Goal: Information Seeking & Learning: Learn about a topic

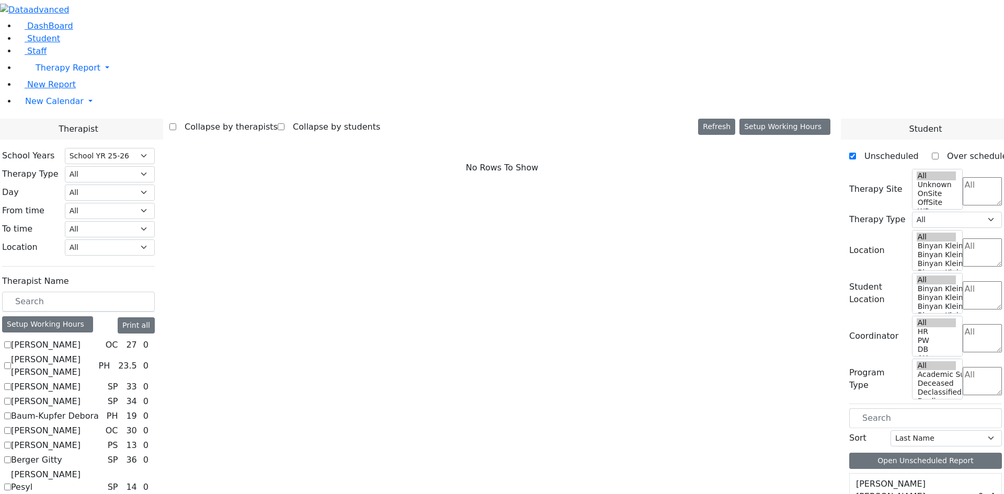
select select "212"
drag, startPoint x: 52, startPoint y: 55, endPoint x: 56, endPoint y: 63, distance: 9.4
click at [52, 31] on span "DashBoard" at bounding box center [50, 26] width 46 height 10
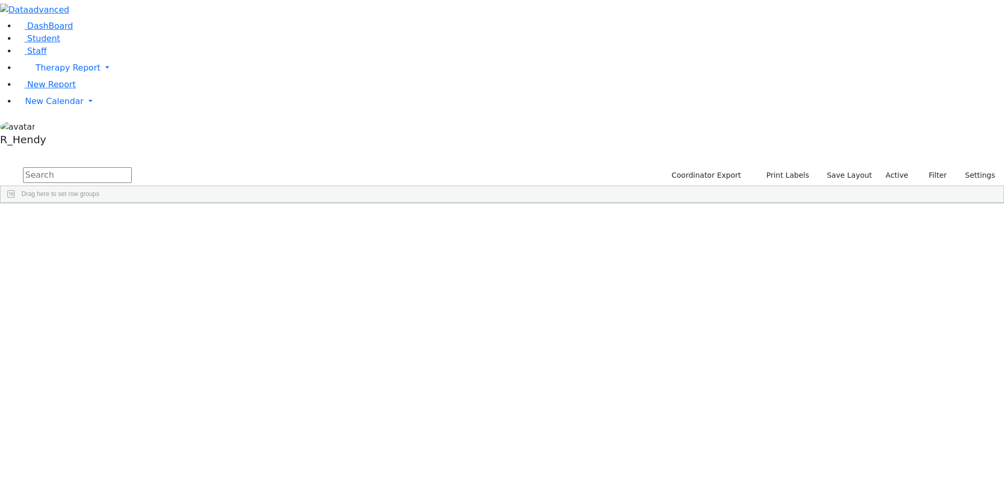
click at [132, 167] on input "text" at bounding box center [77, 175] width 109 height 16
type input "d"
click at [133, 220] on div "Berkowitz" at bounding box center [100, 227] width 66 height 15
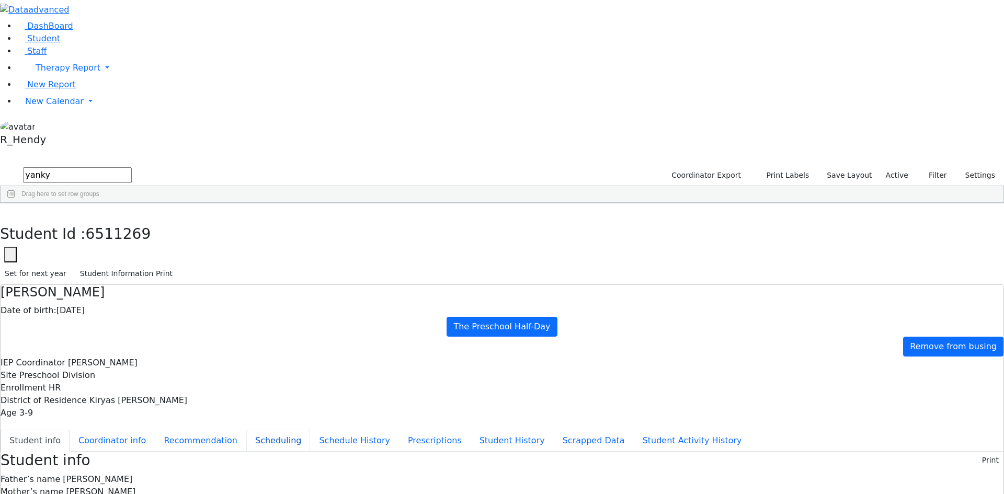
click at [260, 430] on button "Scheduling" at bounding box center [278, 441] width 64 height 22
click at [15, 203] on button "button" at bounding box center [7, 214] width 15 height 22
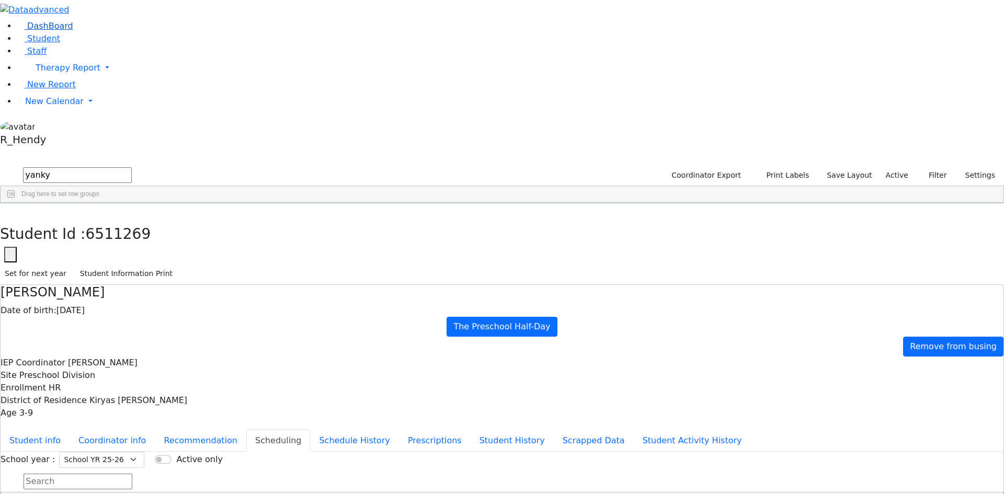
drag, startPoint x: 121, startPoint y: 43, endPoint x: 76, endPoint y: 44, distance: 45.0
click at [76, 44] on div "DashBoard Student Staff Therapy Report Student Old Calendar Report" at bounding box center [502, 289] width 1004 height 578
click at [131, 425] on div "[PERSON_NAME]" at bounding box center [97, 432] width 66 height 15
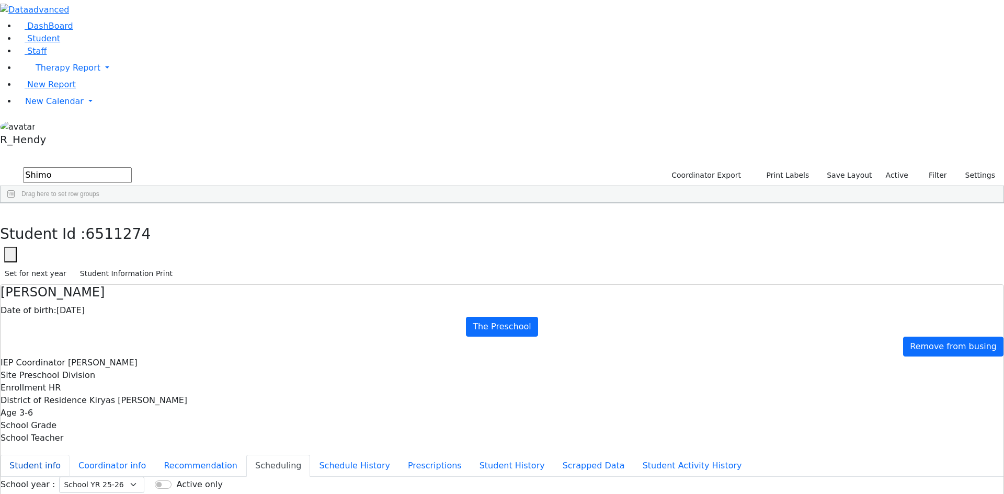
click at [70, 455] on button "Student info" at bounding box center [35, 466] width 69 height 22
click at [634, 455] on button "Student Activity History" at bounding box center [692, 466] width 117 height 22
click at [70, 455] on button "Student info" at bounding box center [35, 466] width 69 height 22
click at [10, 211] on icon "button" at bounding box center [8, 214] width 6 height 6
drag, startPoint x: 177, startPoint y: 50, endPoint x: 44, endPoint y: 35, distance: 133.7
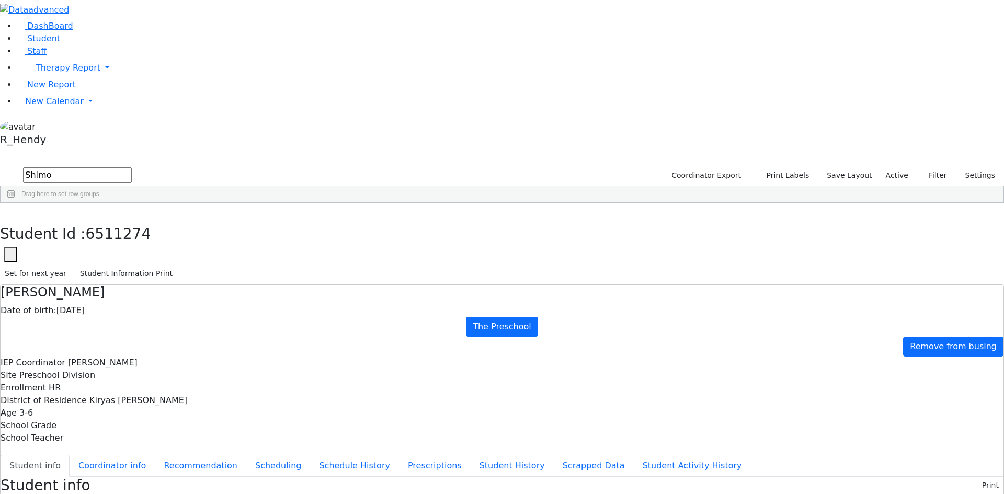
click at [49, 38] on div "DashBoard Student Staff Therapy Report Student Old Calendar Report" at bounding box center [502, 455] width 1004 height 911
type input "y"
type input "fried"
click at [197, 440] on div "Yisroel" at bounding box center [164, 447] width 66 height 15
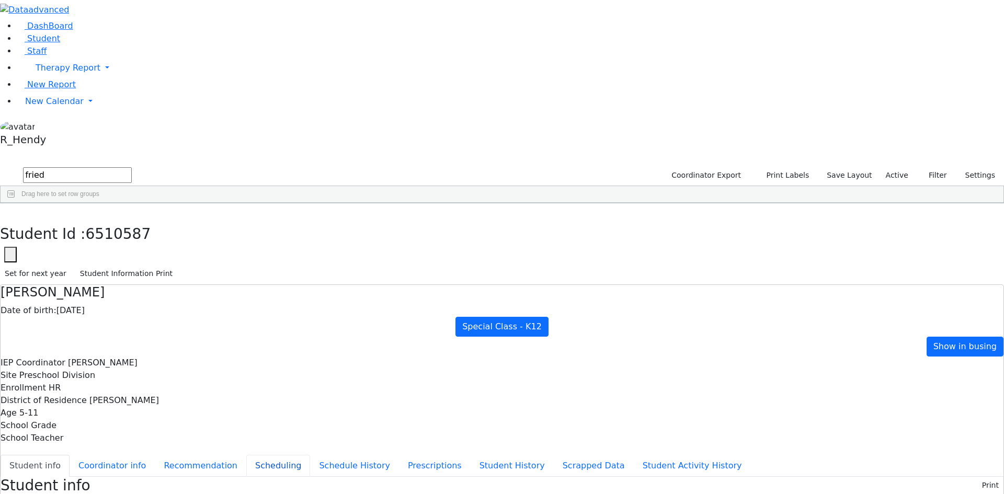
click at [246, 455] on button "Scheduling" at bounding box center [278, 466] width 64 height 22
click at [59, 106] on span "New Calendar" at bounding box center [54, 101] width 59 height 10
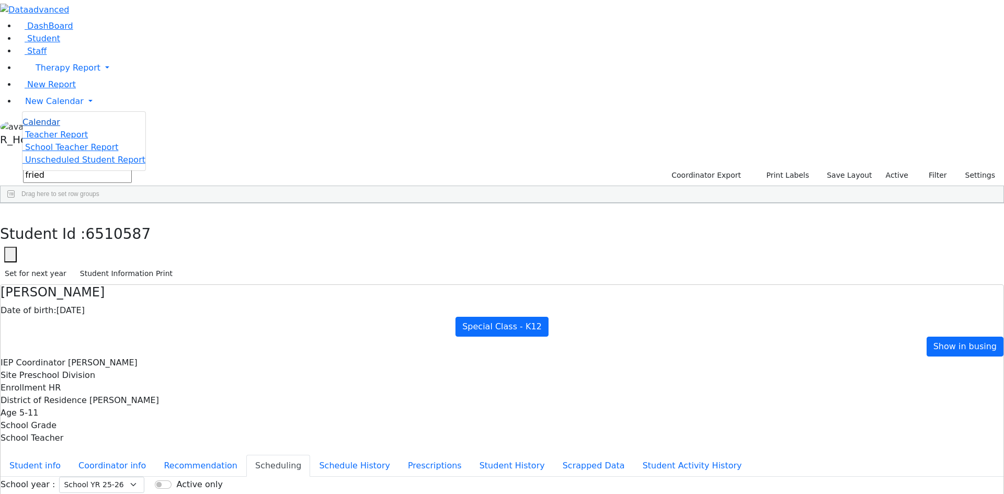
click at [56, 127] on span "Calendar" at bounding box center [41, 122] width 38 height 10
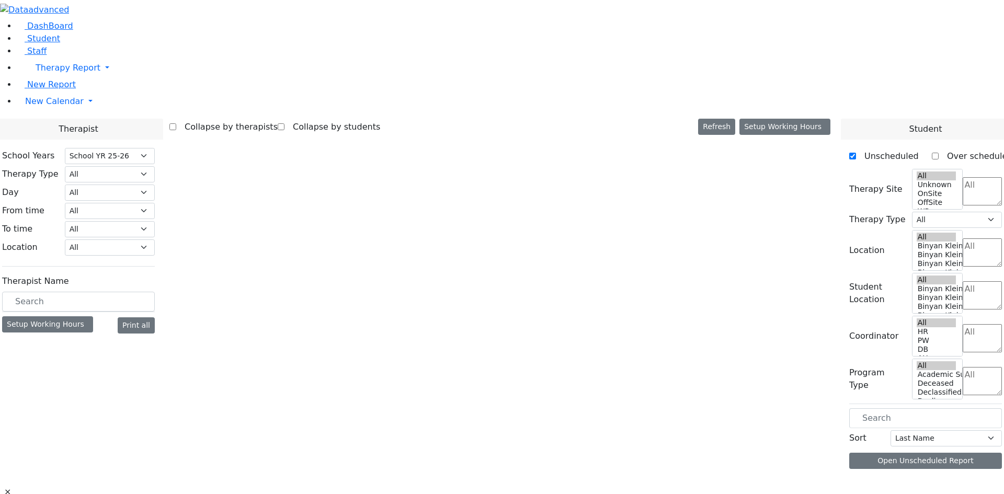
select select "212"
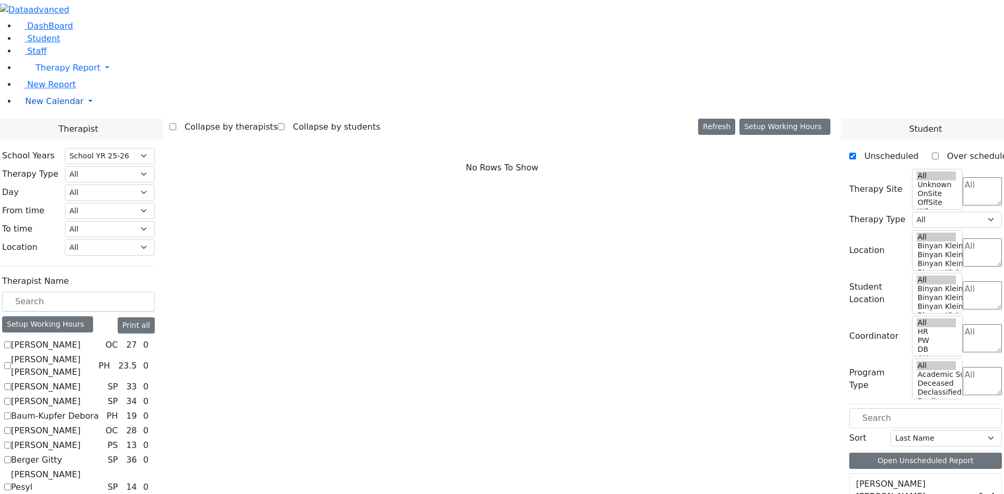
click at [41, 112] on link "New Calendar" at bounding box center [511, 101] width 988 height 21
click at [44, 140] on span "Teacher Report" at bounding box center [56, 135] width 63 height 10
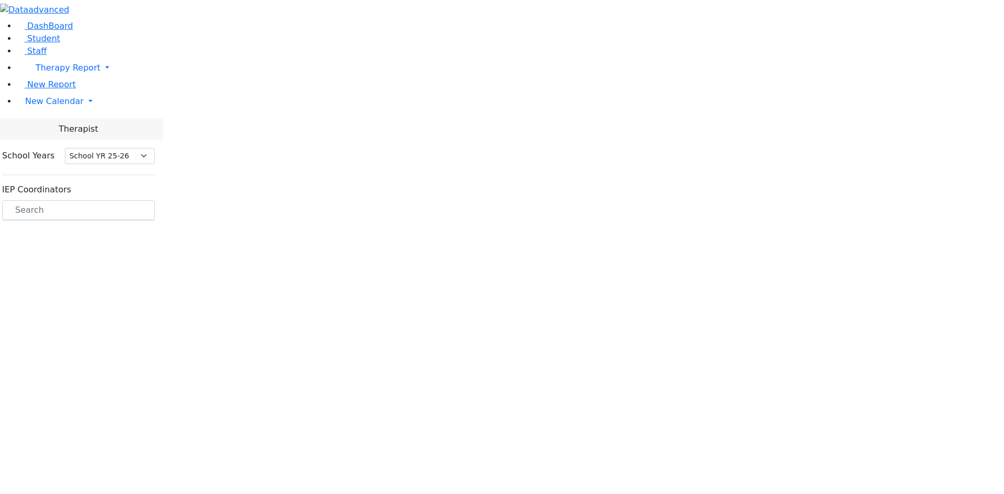
select select "212"
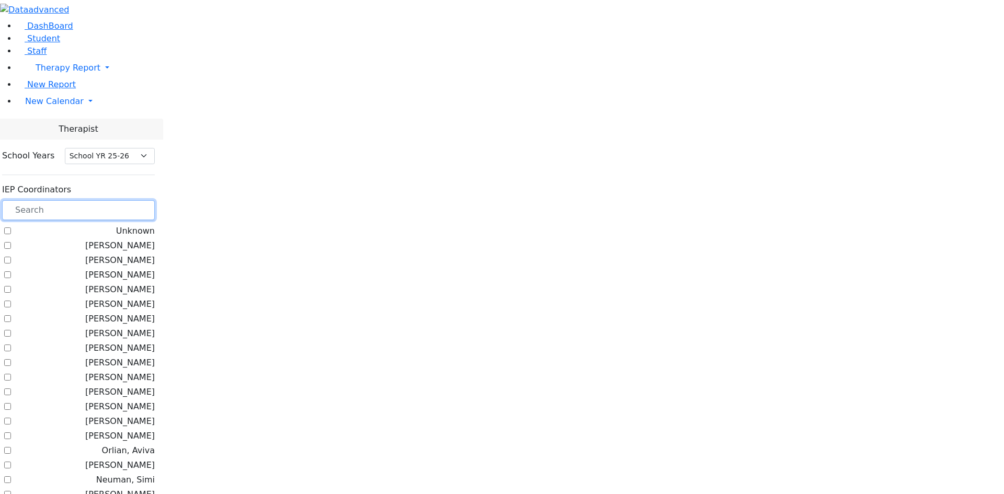
click at [145, 200] on input "text" at bounding box center [78, 210] width 153 height 20
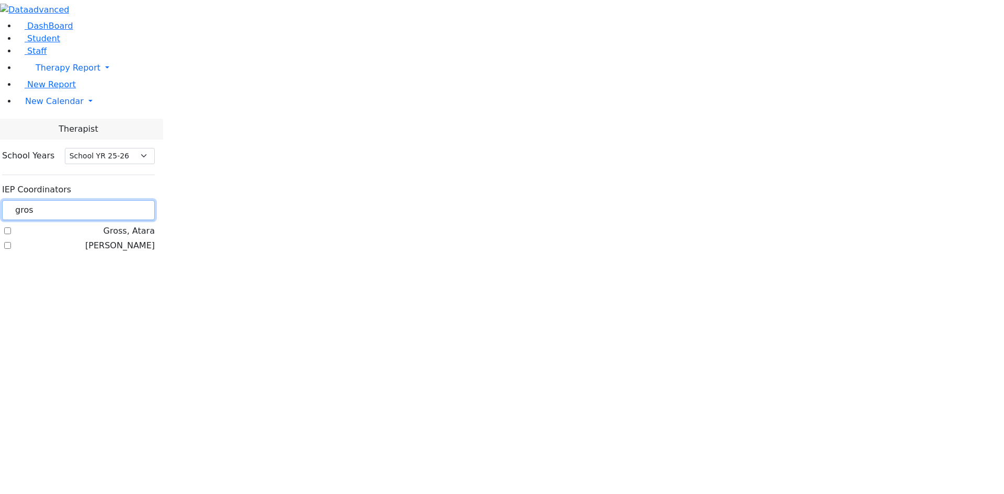
type input "gros"
click at [130, 240] on label "Grossbaum, Chaya" at bounding box center [120, 246] width 70 height 13
click at [11, 242] on input "Grossbaum, Chaya" at bounding box center [7, 245] width 7 height 7
checkbox input "true"
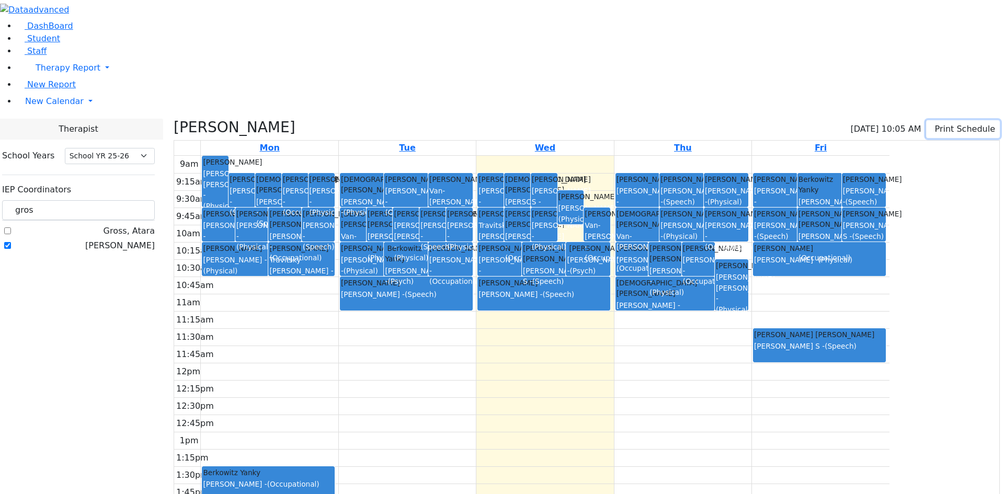
click at [933, 124] on icon "button" at bounding box center [933, 129] width 0 height 10
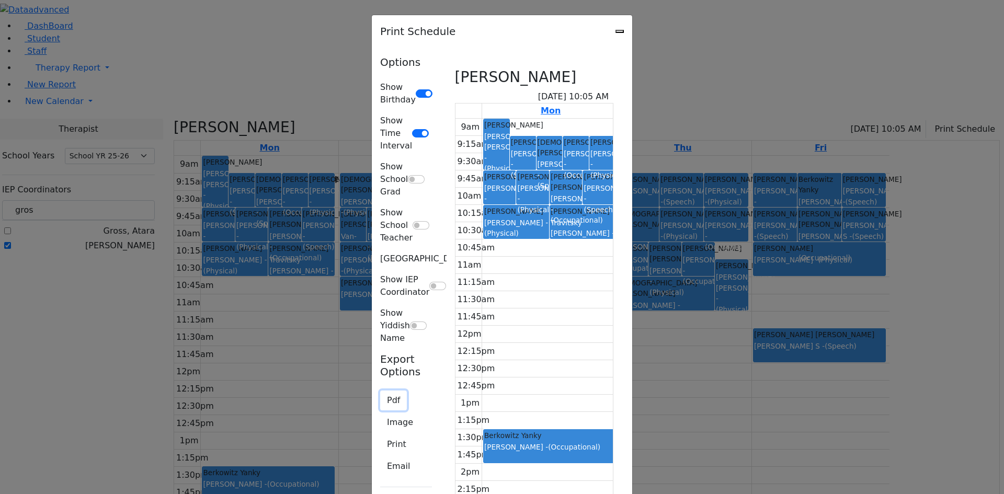
click at [380, 391] on button "Pdf" at bounding box center [393, 401] width 27 height 20
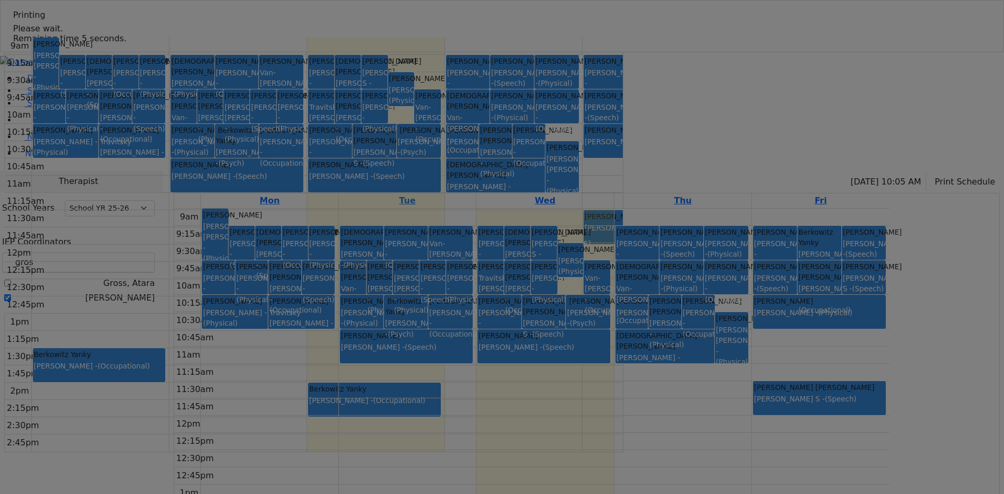
select select "212"
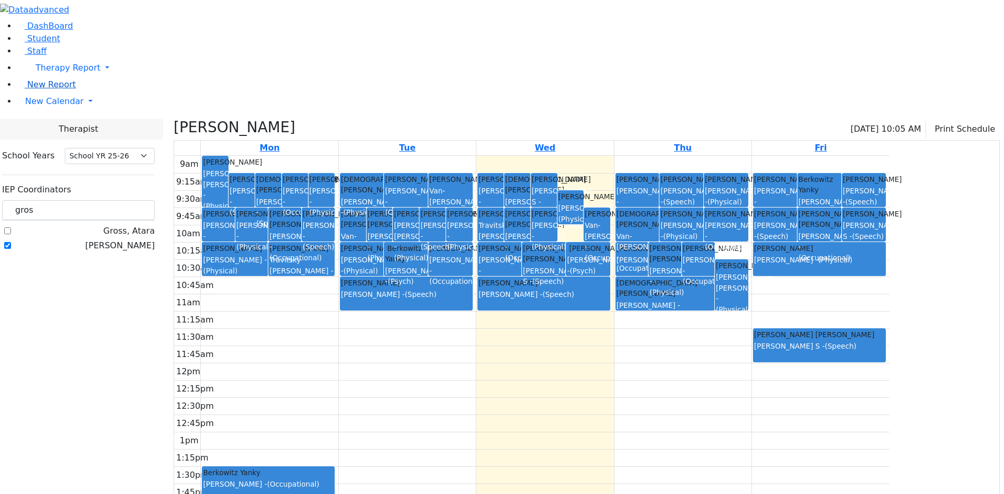
click at [37, 89] on span "New Report" at bounding box center [51, 85] width 49 height 10
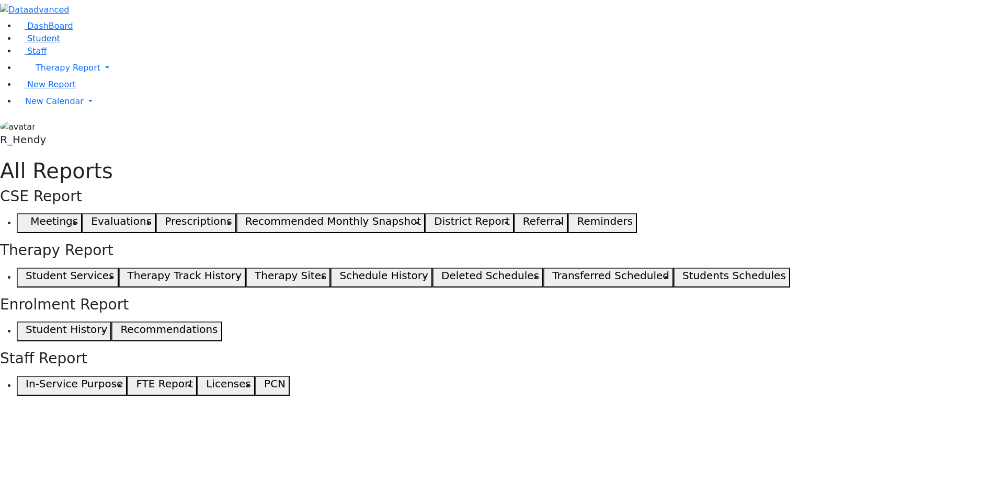
click at [38, 43] on span "Student" at bounding box center [43, 38] width 33 height 10
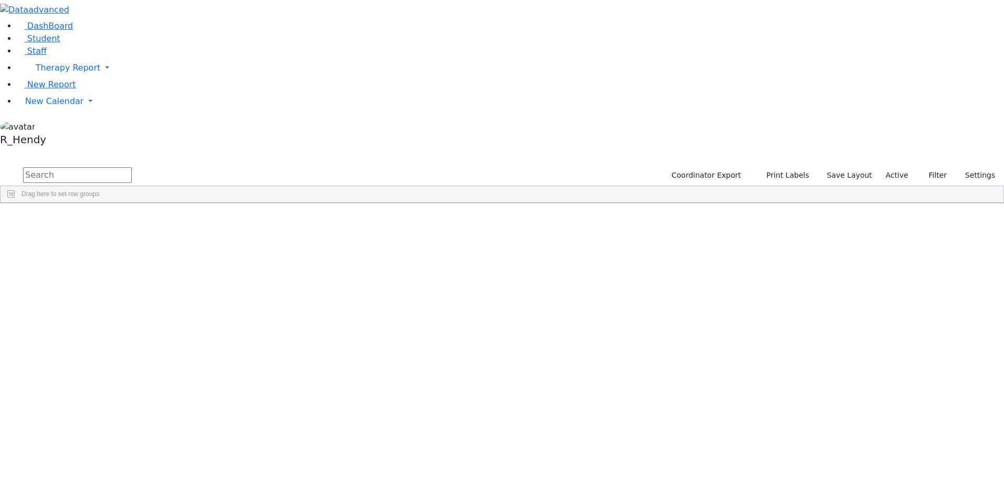
click at [132, 167] on input "text" at bounding box center [77, 175] width 109 height 16
type input "bracha"
click at [133, 352] on div "Perl" at bounding box center [100, 359] width 66 height 15
click at [239, 229] on div "DashBoard Student Staff Therapy Report Student Old Calendar Report" at bounding box center [502, 135] width 1004 height 271
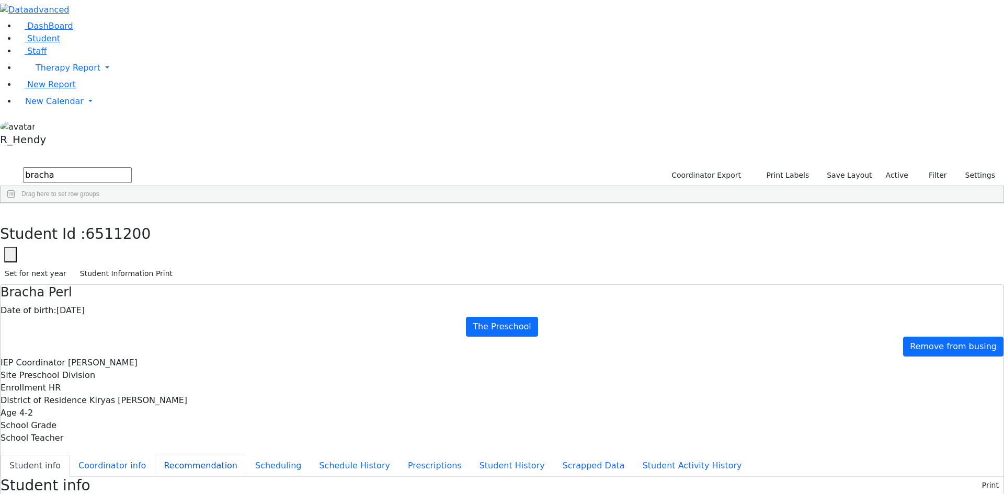
click at [244, 455] on button "Recommendation" at bounding box center [201, 466] width 92 height 22
checkbox input "true"
click at [259, 455] on button "Scheduling" at bounding box center [278, 466] width 64 height 22
click at [10, 211] on icon "button" at bounding box center [8, 214] width 6 height 6
click at [247, 334] on div "5939 Mosesson Chaya Shayna Bracha 01/25/2008 Weber, Leah ML Special Class - K12…" at bounding box center [497, 308] width 992 height 176
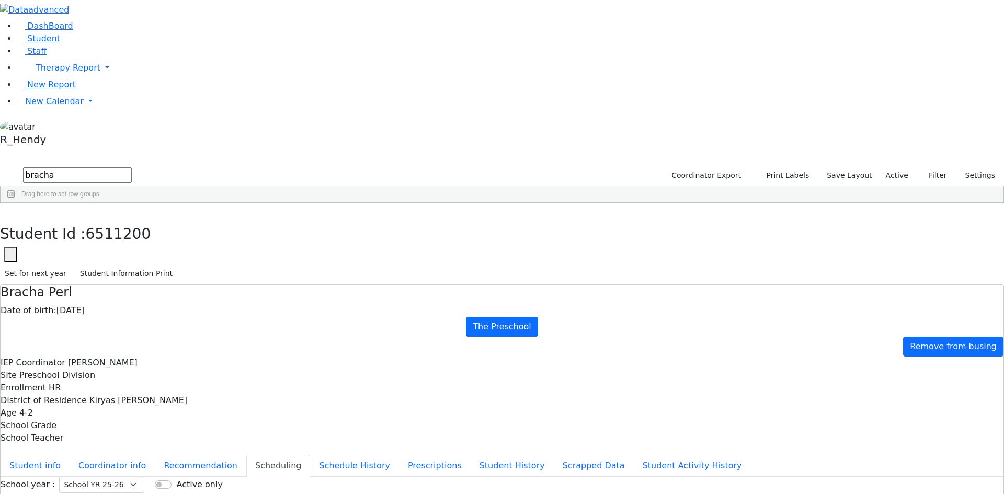
click at [484, 388] on div "5939 Mosesson Chaya Shayna Bracha 01/25/2008 Weber, Leah ML Special Class - K12…" at bounding box center [497, 308] width 992 height 176
click at [40, 106] on span "New Calendar" at bounding box center [54, 101] width 59 height 10
click at [56, 127] on span "Calendar" at bounding box center [41, 122] width 38 height 10
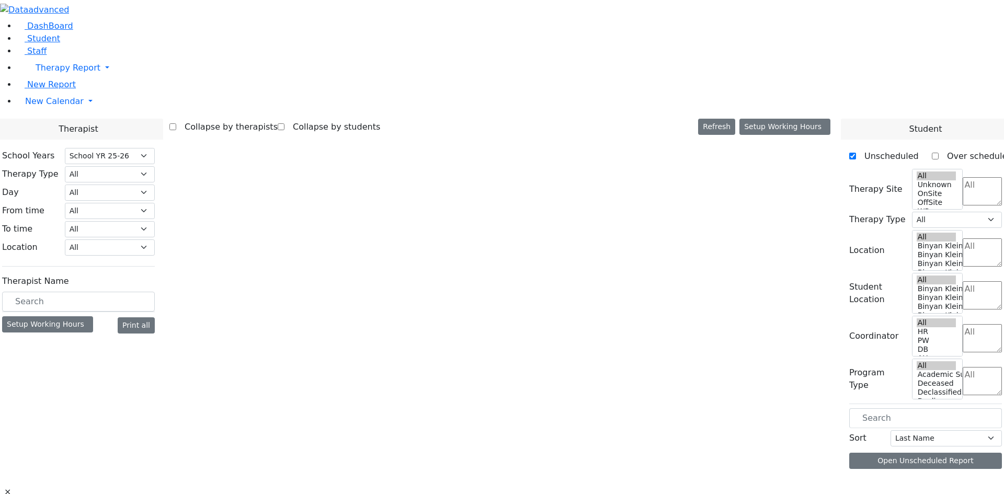
select select "212"
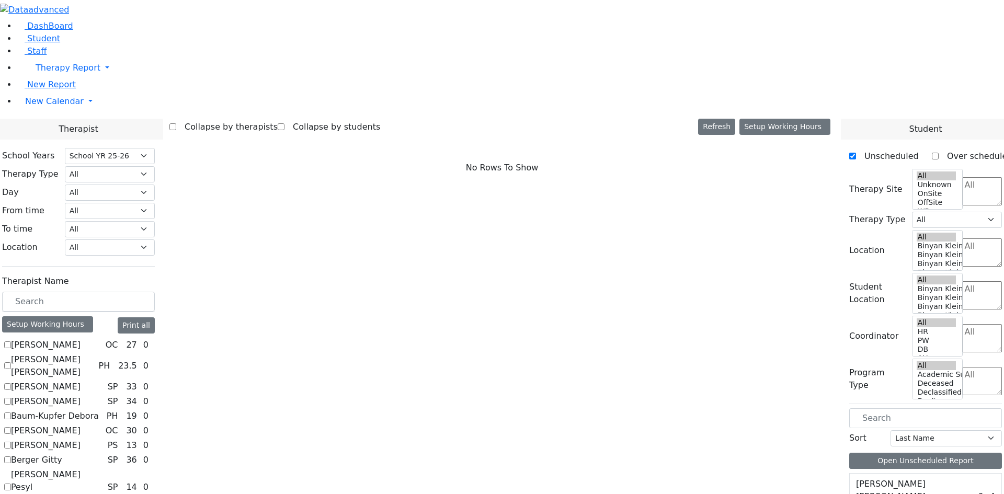
click at [81, 439] on label "[PERSON_NAME]" at bounding box center [46, 445] width 70 height 13
click at [11, 442] on input "[PERSON_NAME]" at bounding box center [7, 445] width 7 height 7
checkbox input "true"
select select "6"
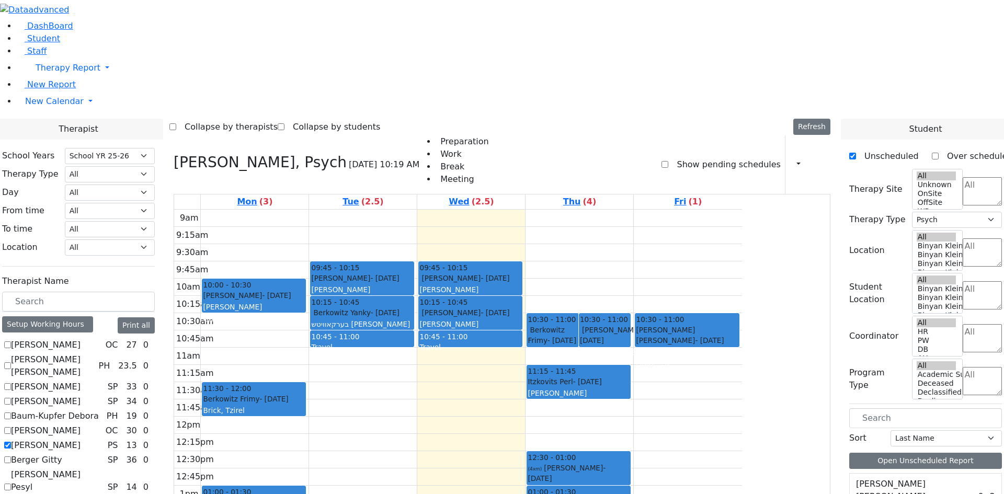
click at [399, 274] on span "- 01/03/2015" at bounding box center [384, 278] width 29 height 8
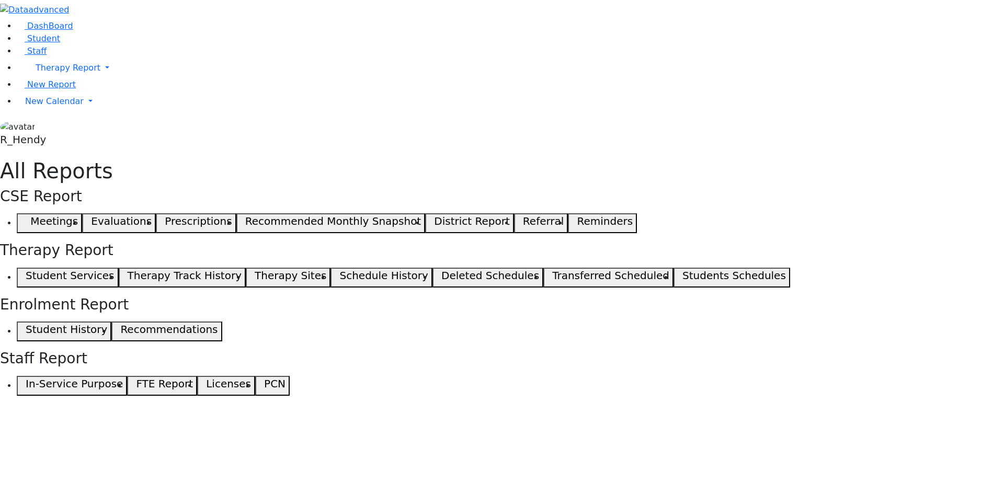
click at [114, 269] on h5 "Student Services" at bounding box center [70, 275] width 88 height 13
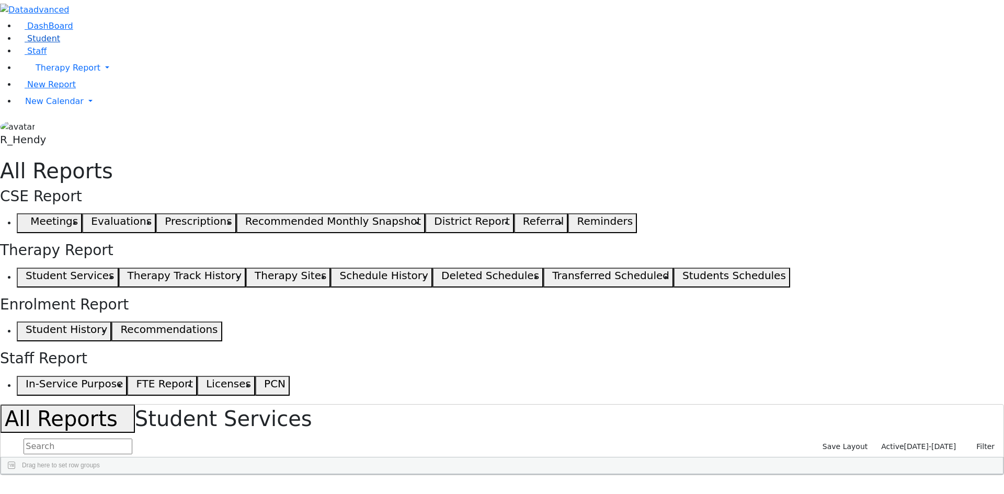
click at [29, 43] on link "Student" at bounding box center [38, 38] width 43 height 10
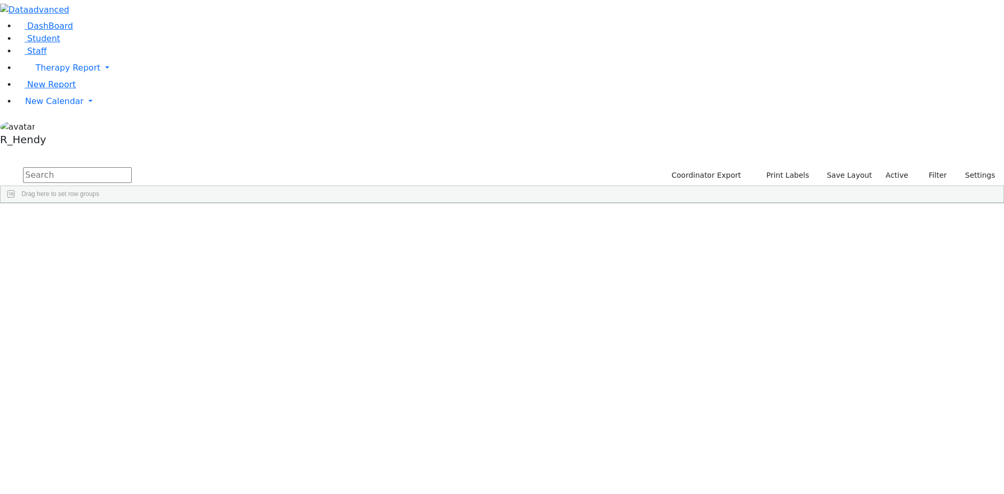
drag, startPoint x: 202, startPoint y: 46, endPoint x: 0, endPoint y: 43, distance: 201.9
click at [0, 46] on div "DashBoard Student Staff Therapy Report Student Old Calendar Report" at bounding box center [502, 101] width 1004 height 203
type input "mashy"
click at [133, 220] on div "Minz" at bounding box center [100, 227] width 66 height 15
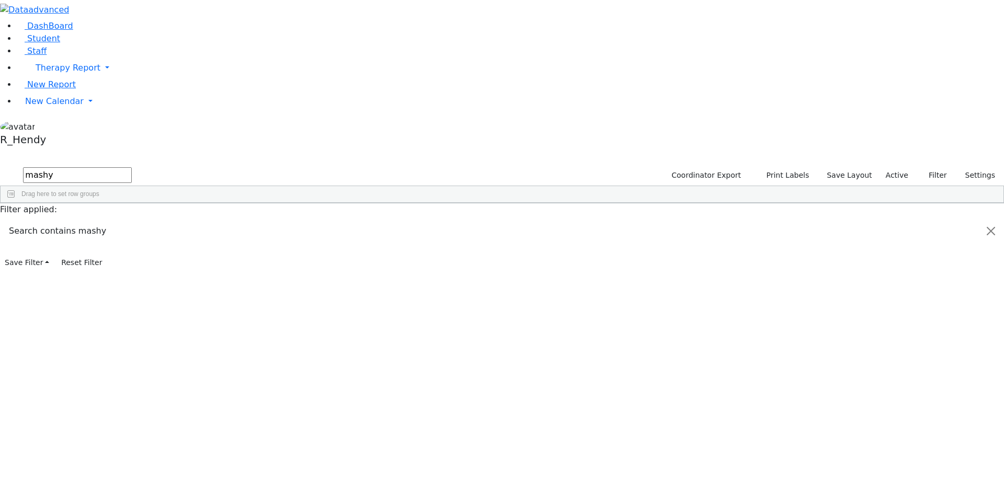
click at [463, 220] on div "Itinerant Girls" at bounding box center [430, 227] width 66 height 15
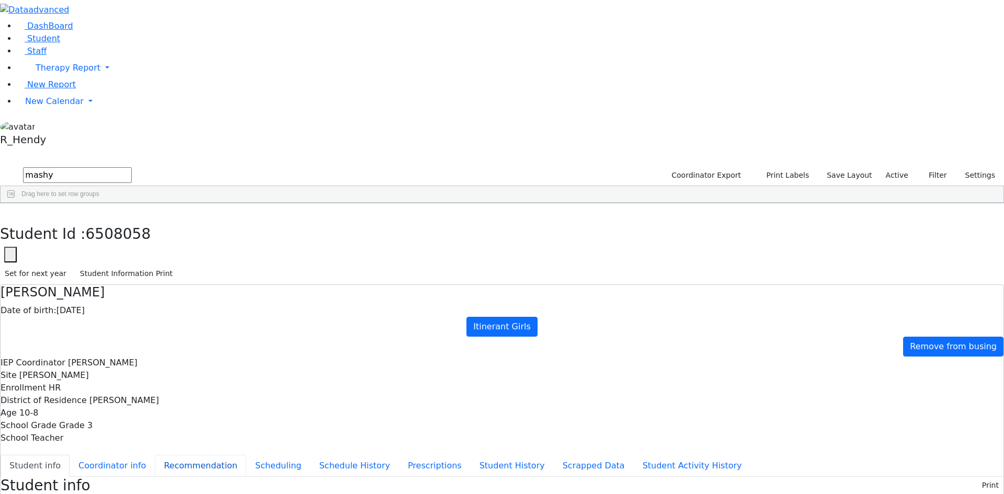
click at [246, 455] on button "Recommendation" at bounding box center [201, 466] width 92 height 22
checkbox input "true"
click at [247, 455] on button "Scheduling" at bounding box center [278, 466] width 64 height 22
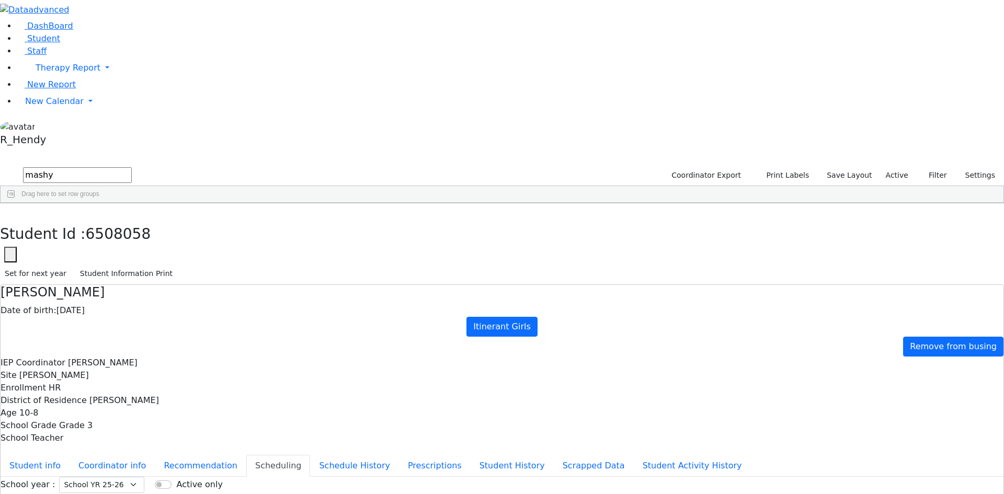
drag, startPoint x: 782, startPoint y: 394, endPoint x: 858, endPoint y: 334, distance: 97.2
click at [15, 203] on button "button" at bounding box center [7, 214] width 15 height 22
drag, startPoint x: 130, startPoint y: 41, endPoint x: 80, endPoint y: 37, distance: 50.4
click at [80, 37] on div "DashBoard Student Staff Therapy Report Student Old Calendar Report" at bounding box center [502, 301] width 1004 height 603
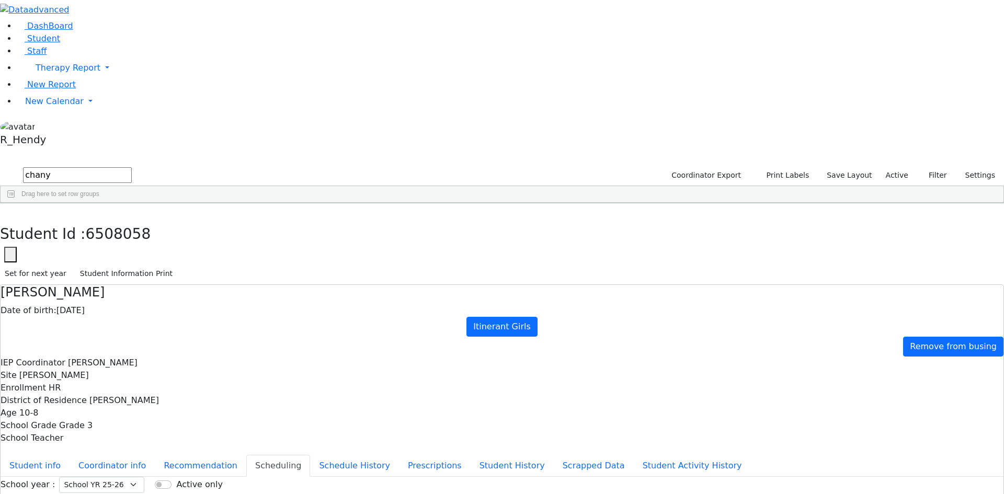
click at [131, 279] on div "Grosz" at bounding box center [97, 286] width 66 height 15
click at [15, 203] on button "button" at bounding box center [7, 214] width 15 height 22
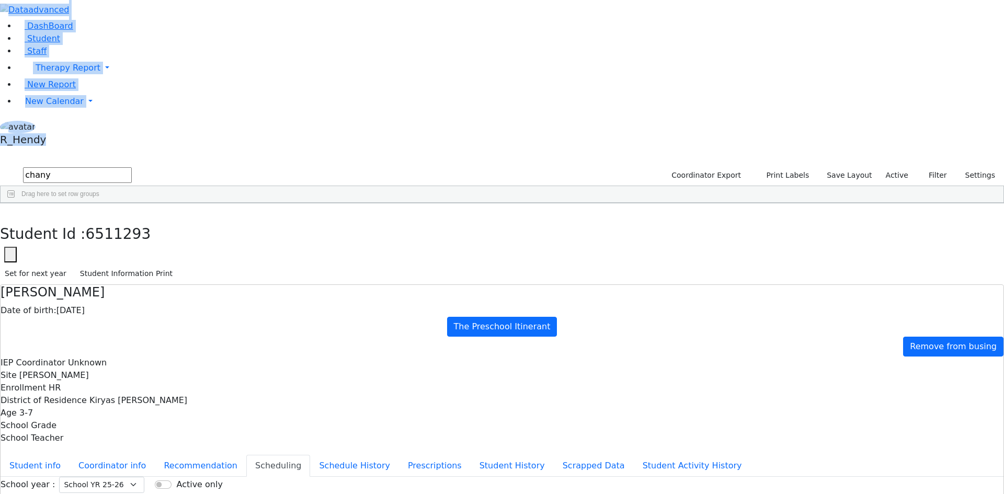
drag, startPoint x: 223, startPoint y: 29, endPoint x: 71, endPoint y: 32, distance: 152.8
click at [71, 31] on div "DashBoard Student Staff Therapy Report Student Old Calendar Report" at bounding box center [502, 301] width 1004 height 603
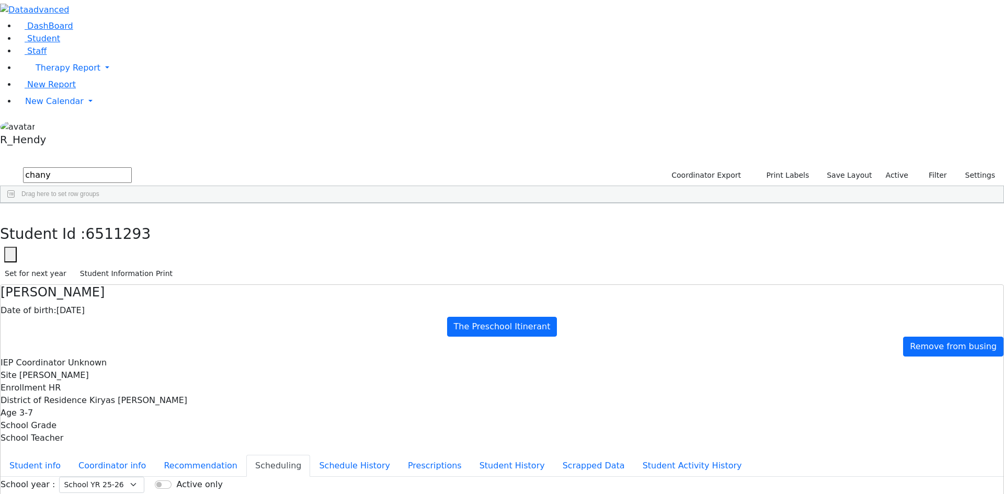
drag, startPoint x: 183, startPoint y: 40, endPoint x: 99, endPoint y: 39, distance: 83.7
click at [99, 39] on div "DashBoard Student Staff Therapy Report Student Old Calendar Report" at bounding box center [502, 301] width 1004 height 603
click at [197, 279] on div "[PERSON_NAME]" at bounding box center [164, 286] width 66 height 15
click at [70, 455] on button "Student info" at bounding box center [35, 466] width 69 height 22
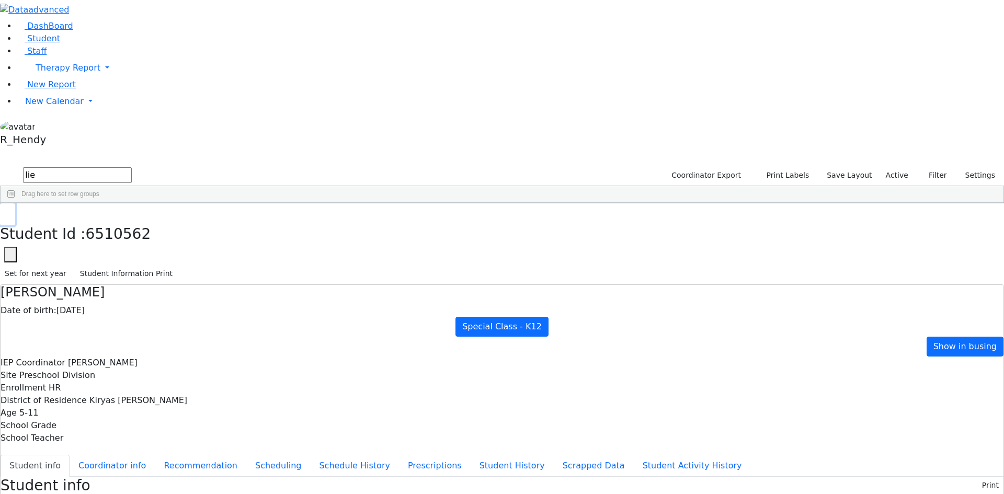
click at [15, 203] on button "button" at bounding box center [7, 214] width 15 height 22
drag, startPoint x: 161, startPoint y: 42, endPoint x: -81, endPoint y: 52, distance: 242.4
click at [0, 52] on html "Printing Please wait. Remaining time 10 seconds. Print Schedule Options Show Bi…" at bounding box center [502, 455] width 1004 height 911
type input "yis"
click at [131, 264] on div "Friedman" at bounding box center [97, 271] width 66 height 15
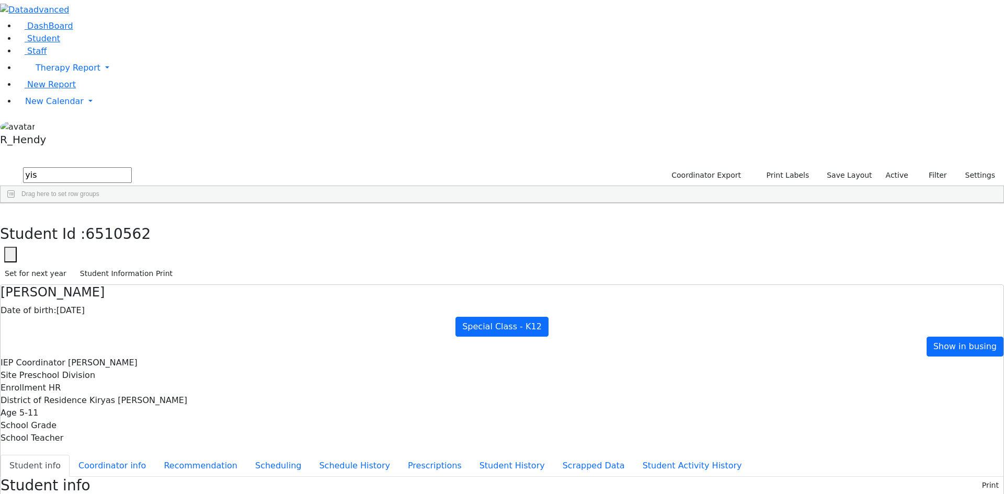
click at [131, 264] on div "Friedman" at bounding box center [97, 271] width 66 height 15
click at [243, 455] on button "Recommendation" at bounding box center [201, 466] width 92 height 22
checkbox input "true"
click at [246, 455] on button "Scheduling" at bounding box center [278, 466] width 64 height 22
click at [15, 203] on button "button" at bounding box center [7, 214] width 15 height 22
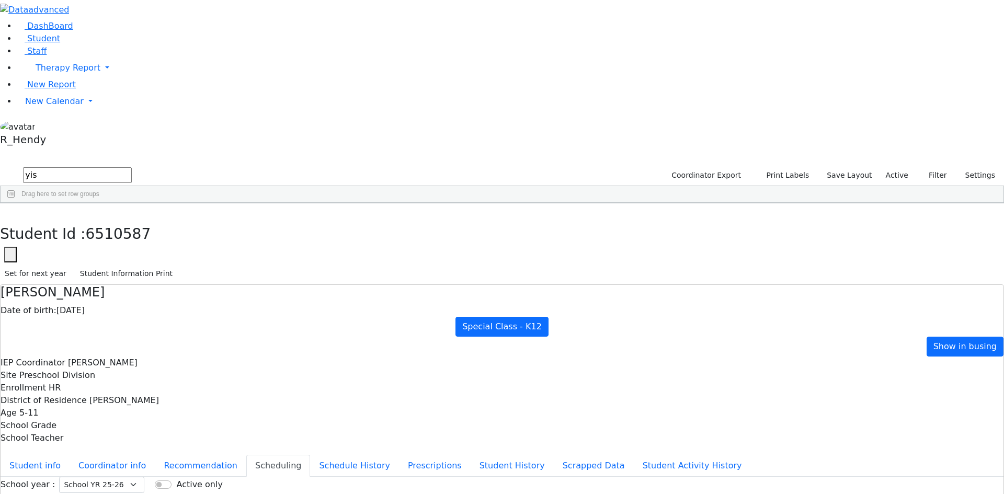
drag, startPoint x: 168, startPoint y: 42, endPoint x: 46, endPoint y: 42, distance: 122.4
click at [46, 42] on div "DashBoard Student Staff Therapy Report Student Old Calendar Report" at bounding box center [502, 301] width 1004 height 603
click at [197, 279] on div "[PERSON_NAME]" at bounding box center [164, 286] width 66 height 15
click at [197, 264] on div "[PERSON_NAME]" at bounding box center [164, 271] width 66 height 15
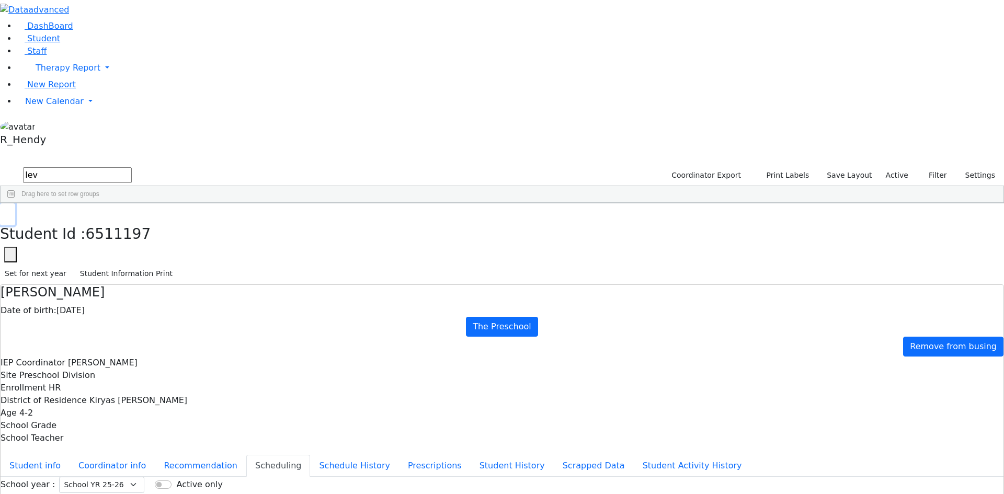
click at [10, 211] on icon "button" at bounding box center [8, 214] width 6 height 6
drag, startPoint x: 174, startPoint y: 43, endPoint x: 131, endPoint y: 47, distance: 42.6
click at [131, 166] on form "lev" at bounding box center [66, 176] width 132 height 20
click at [197, 440] on div "Shimon" at bounding box center [164, 447] width 66 height 15
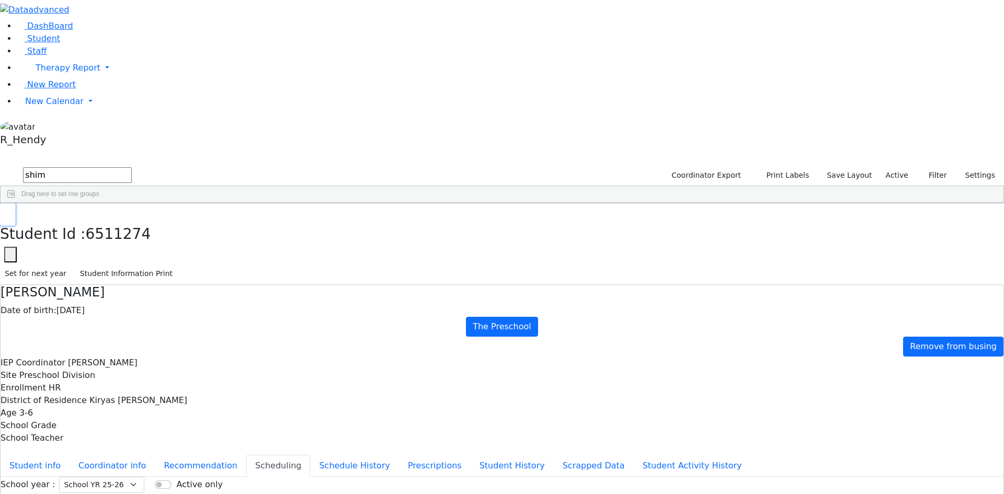
click at [15, 203] on button "button" at bounding box center [7, 214] width 15 height 22
drag, startPoint x: 167, startPoint y: 51, endPoint x: 100, endPoint y: 40, distance: 67.9
click at [100, 40] on div "DashBoard Student Staff Therapy Report Student Old Calendar Report" at bounding box center [502, 301] width 1004 height 603
click at [197, 220] on div "Azaria" at bounding box center [164, 227] width 66 height 15
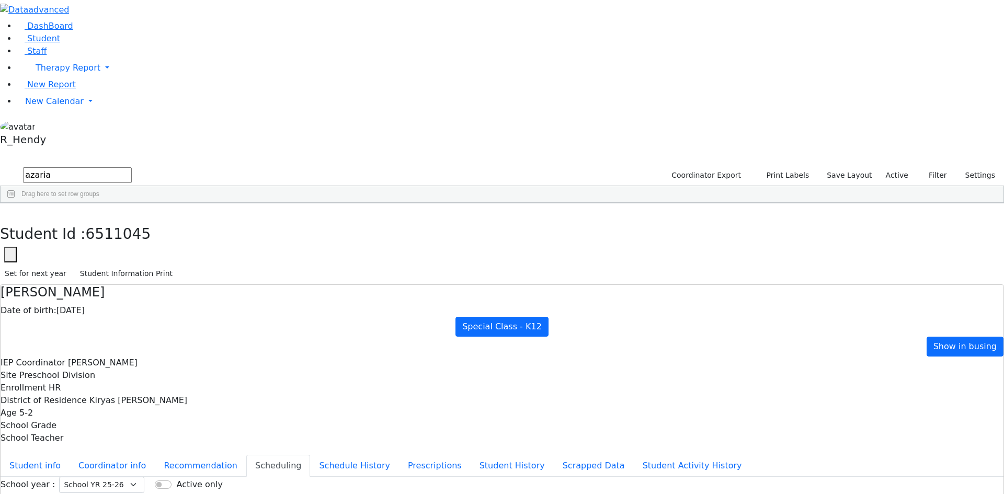
click at [10, 211] on icon "button" at bounding box center [8, 214] width 6 height 6
drag, startPoint x: 182, startPoint y: 41, endPoint x: 75, endPoint y: 41, distance: 106.7
click at [75, 41] on div "DashBoard Student Staff Therapy Report Student Old Calendar Report" at bounding box center [502, 301] width 1004 height 603
click at [131, 279] on div "Kupczyk" at bounding box center [97, 286] width 66 height 15
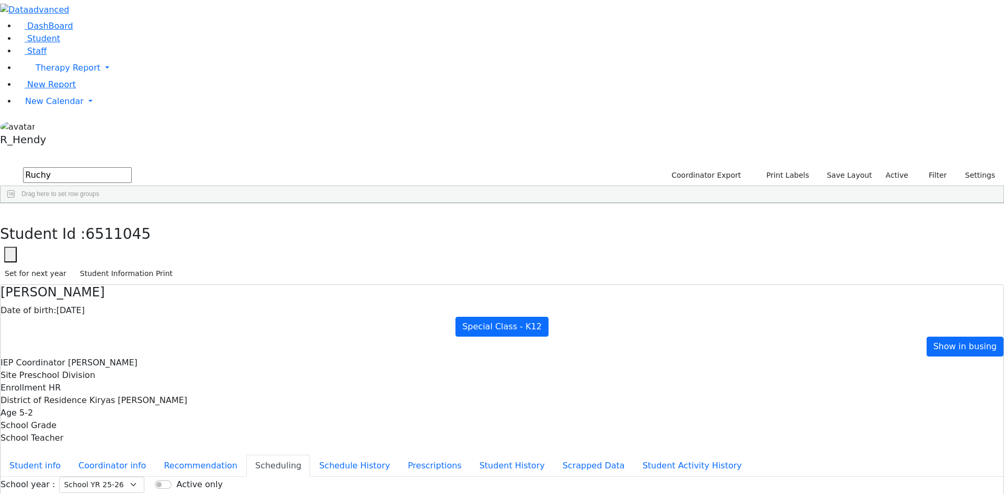
click at [131, 279] on div "Kupczyk" at bounding box center [97, 286] width 66 height 15
click at [15, 203] on button "button" at bounding box center [7, 214] width 15 height 22
click at [64, 106] on span "New Calendar" at bounding box center [54, 101] width 59 height 10
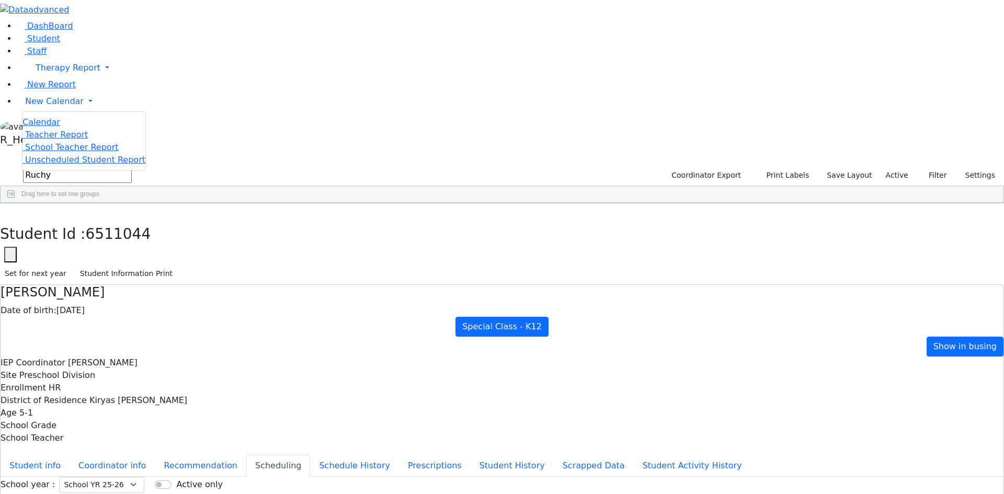
drag, startPoint x: 107, startPoint y: 39, endPoint x: 91, endPoint y: 39, distance: 16.7
click at [94, 39] on div "DashBoard Student Staff Therapy Report Student Old Calendar Report" at bounding box center [502, 301] width 1004 height 603
type input "mash"
click at [197, 220] on div "Mashy" at bounding box center [164, 227] width 66 height 15
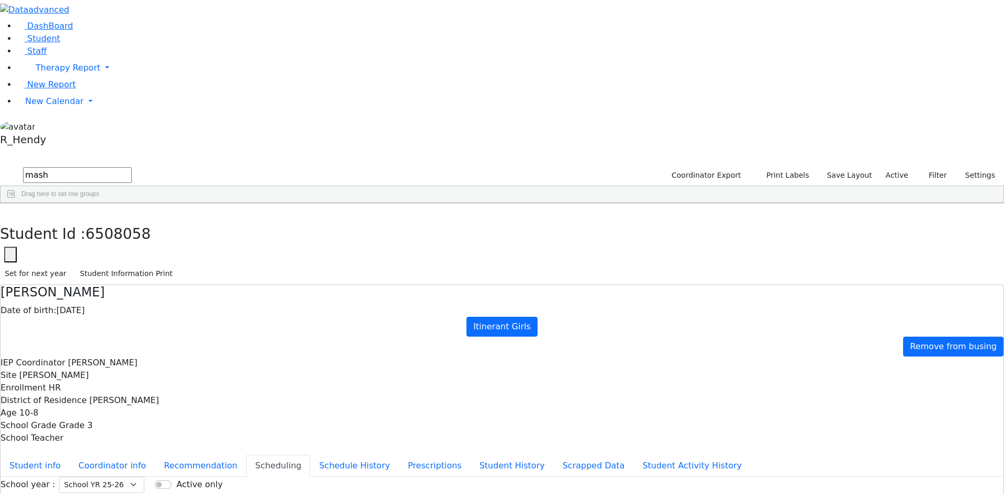
click at [15, 203] on button "button" at bounding box center [7, 214] width 15 height 22
drag, startPoint x: 173, startPoint y: 42, endPoint x: 72, endPoint y: 42, distance: 101.0
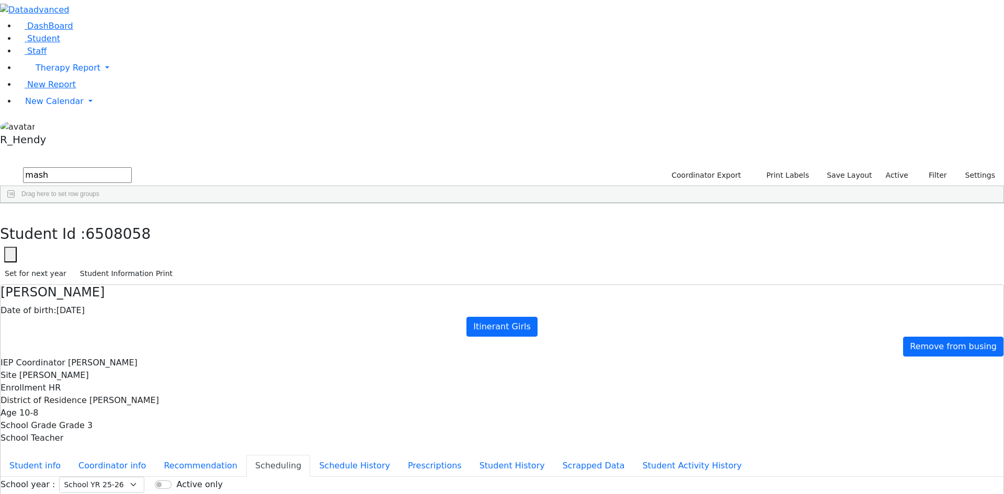
click at [74, 42] on div "DashBoard Student Staff Therapy Report Student Old Calendar Report" at bounding box center [502, 301] width 1004 height 603
click at [63, 106] on span "New Calendar" at bounding box center [54, 101] width 59 height 10
click at [50, 127] on span "Calendar" at bounding box center [41, 122] width 38 height 10
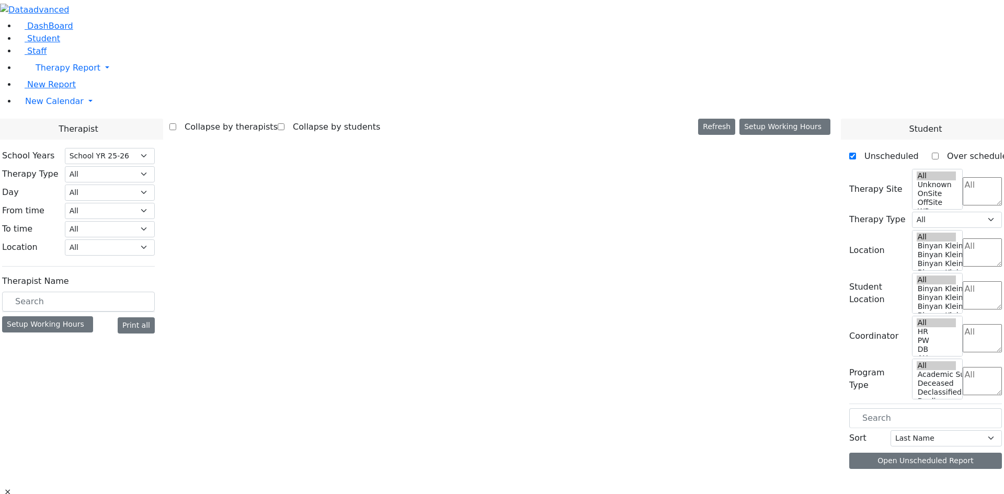
select select "212"
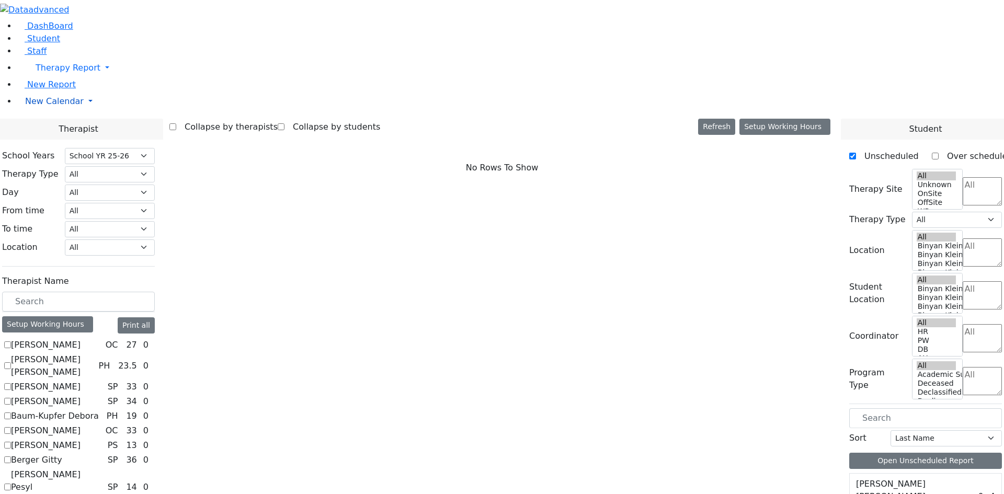
click at [54, 106] on span "New Calendar" at bounding box center [54, 101] width 59 height 10
click at [50, 140] on span "Teacher Report" at bounding box center [56, 135] width 63 height 10
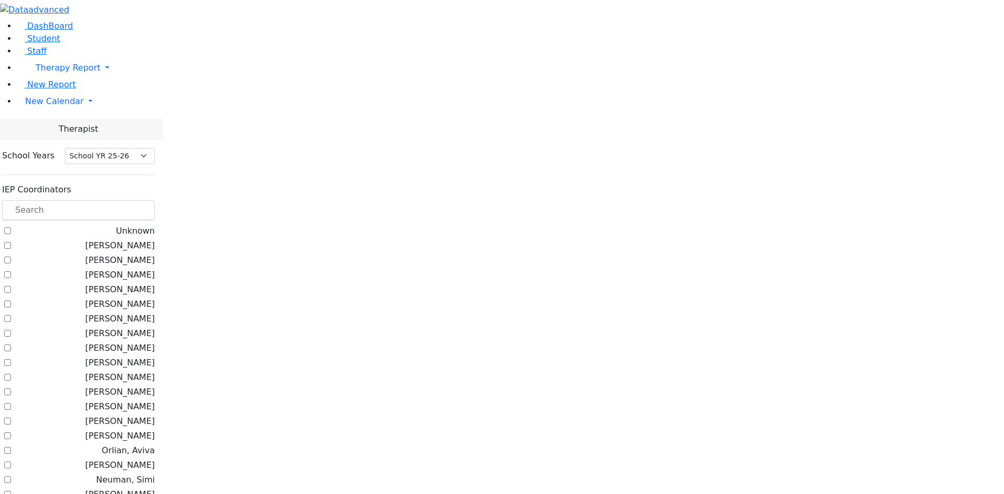
select select "212"
click at [133, 240] on label "[PERSON_NAME]" at bounding box center [120, 246] width 70 height 13
click at [11, 242] on input "[PERSON_NAME]" at bounding box center [7, 245] width 7 height 7
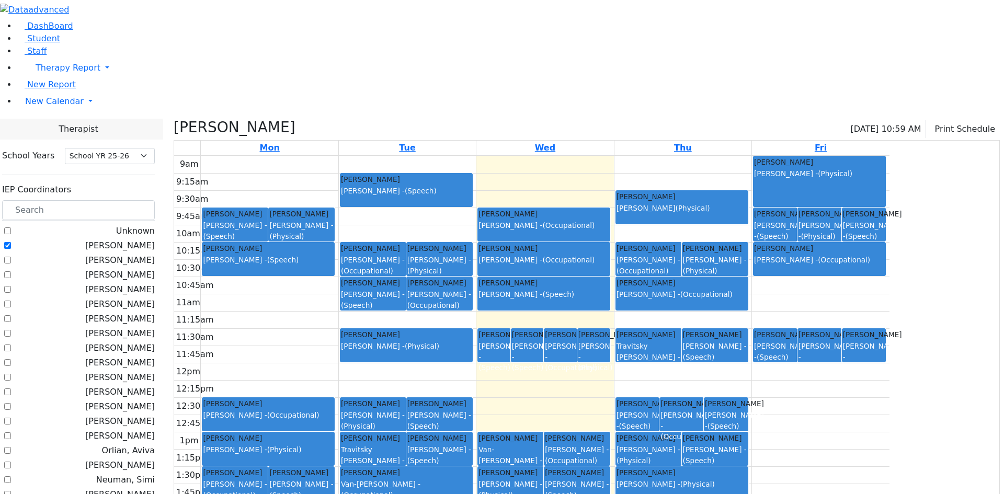
click at [131, 240] on label "[PERSON_NAME]" at bounding box center [120, 246] width 70 height 13
click at [11, 242] on input "[PERSON_NAME]" at bounding box center [7, 245] width 7 height 7
checkbox input "false"
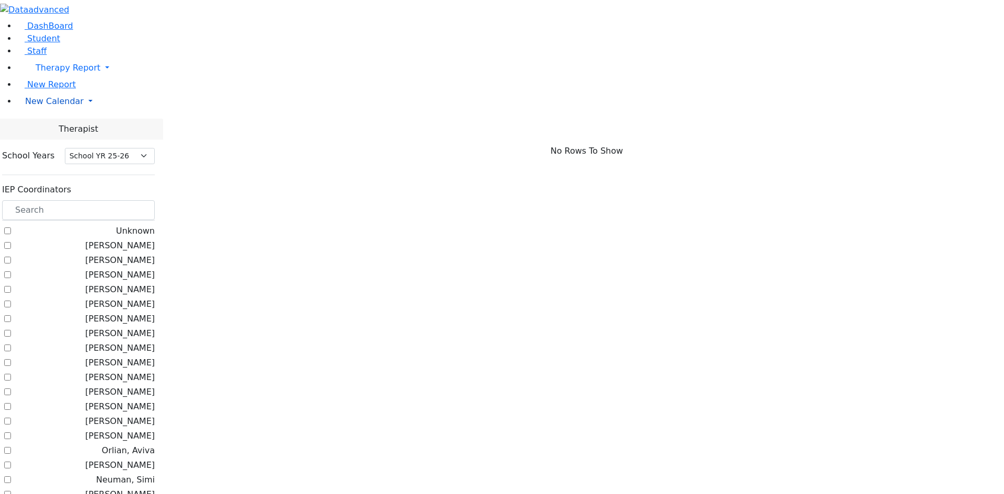
click at [35, 106] on span "New Calendar" at bounding box center [54, 101] width 59 height 10
click at [35, 43] on span "Student" at bounding box center [43, 38] width 33 height 10
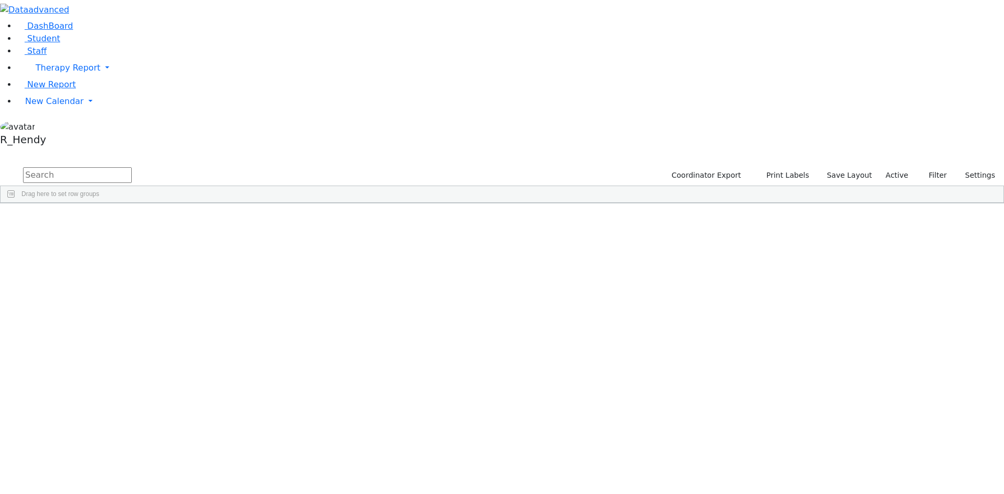
click at [331, 308] on div "[PERSON_NAME]" at bounding box center [298, 315] width 66 height 15
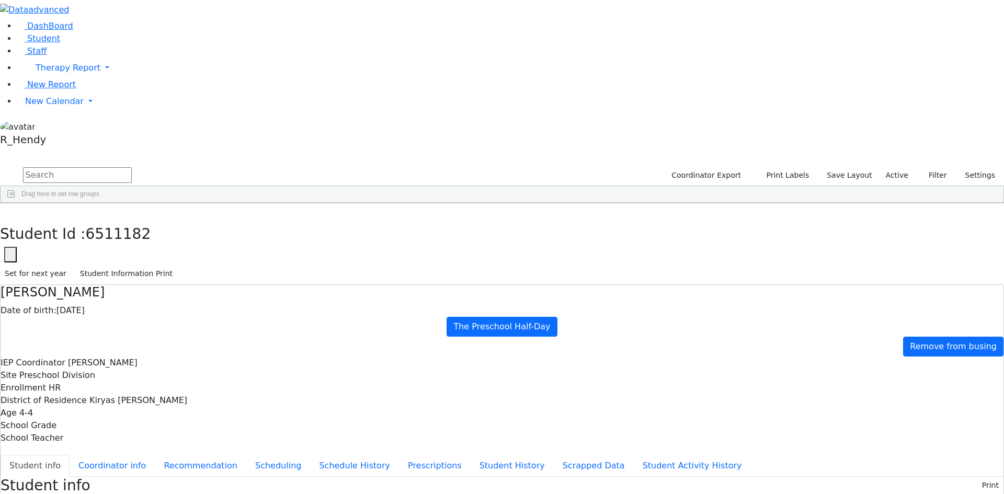
scroll to position [13, 0]
click at [246, 455] on button "Scheduling" at bounding box center [278, 466] width 64 height 22
click at [15, 203] on button "button" at bounding box center [7, 214] width 15 height 22
click at [132, 167] on input "text" at bounding box center [77, 175] width 109 height 16
type input "[PERSON_NAME]"
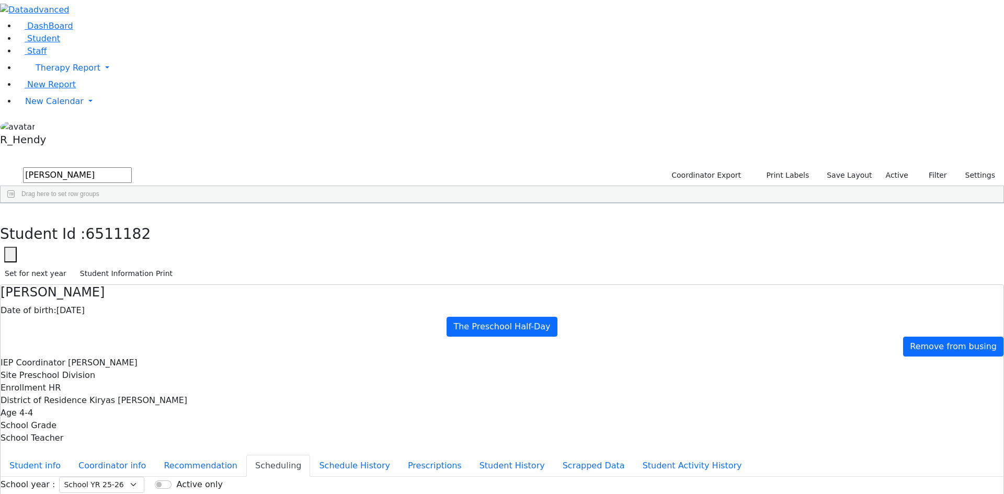
click at [199, 308] on div "[PERSON_NAME]" at bounding box center [166, 315] width 66 height 15
click at [70, 455] on button "Student info" at bounding box center [35, 466] width 69 height 22
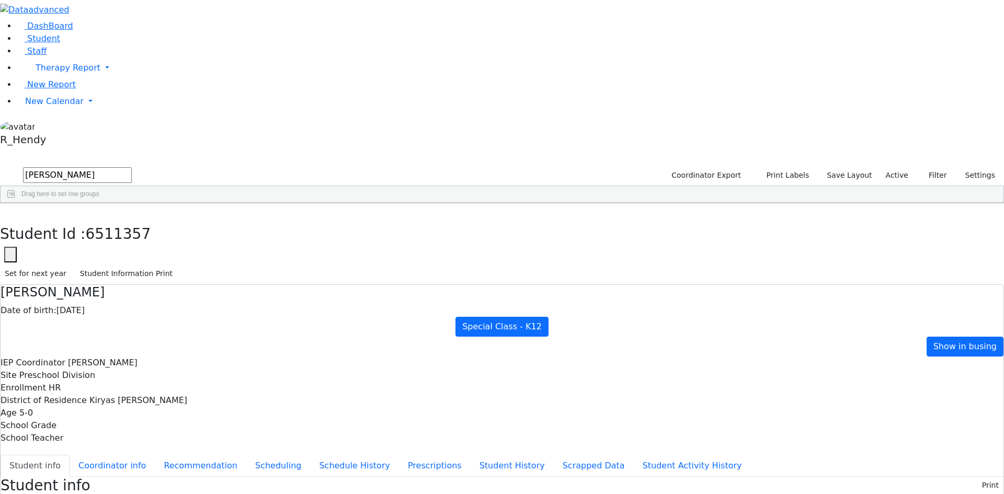
scroll to position [5, 0]
drag, startPoint x: 198, startPoint y: 13, endPoint x: 205, endPoint y: 13, distance: 7.3
click at [10, 211] on icon "button" at bounding box center [8, 214] width 6 height 6
drag, startPoint x: 196, startPoint y: 44, endPoint x: 83, endPoint y: 43, distance: 113.5
click at [83, 43] on div "DashBoard Student Staff Therapy Report Student Old Calendar Report" at bounding box center [502, 489] width 1004 height 979
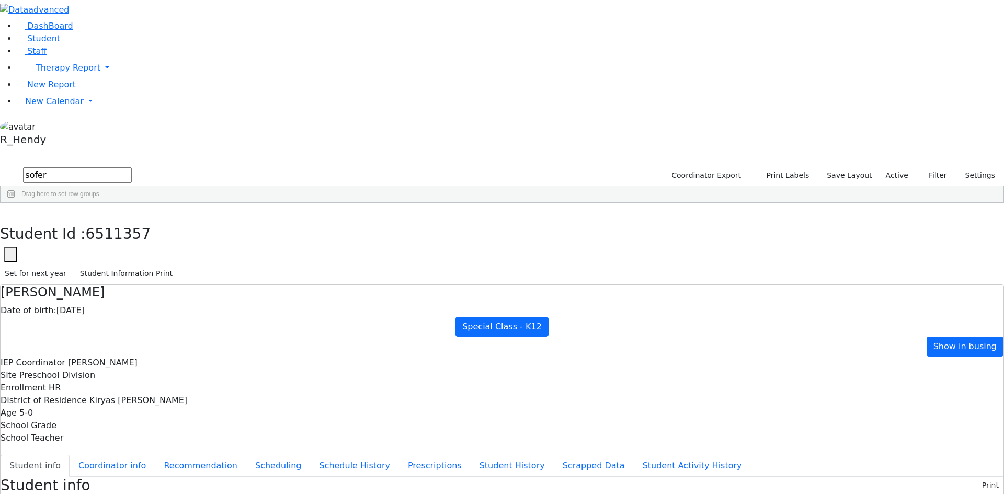
click at [330, 220] on div "[PERSON_NAME]" at bounding box center [297, 227] width 66 height 15
click at [246, 455] on button "Scheduling" at bounding box center [278, 466] width 64 height 22
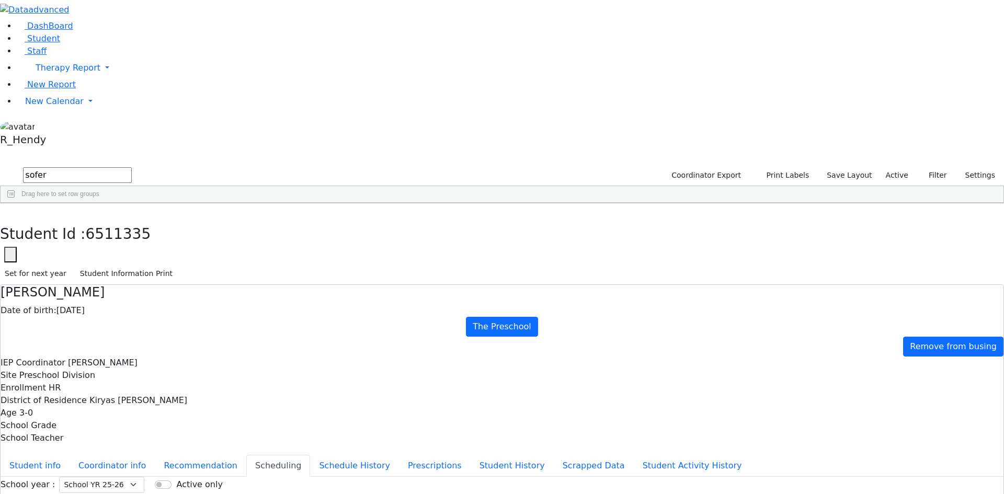
click at [177, 266] on button "Student Information Print" at bounding box center [126, 274] width 102 height 16
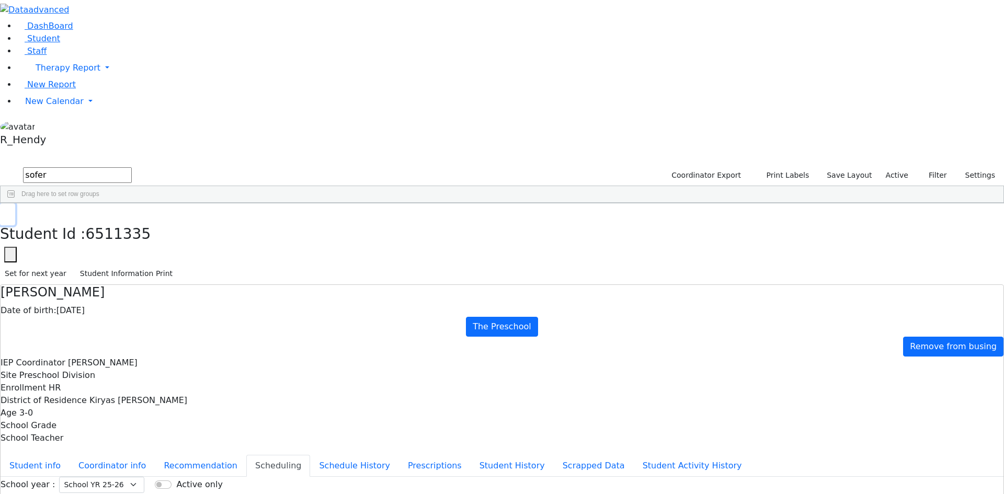
click at [10, 211] on icon "button" at bounding box center [8, 214] width 6 height 6
click at [423, 308] on div "6511335 [PERSON_NAME] [DATE] [PERSON_NAME] HR The Preschool Kiryas [PERSON_NAME…" at bounding box center [497, 264] width 992 height 88
click at [197, 220] on div "Bruchy" at bounding box center [164, 227] width 66 height 15
click at [399, 455] on button "Prescriptions" at bounding box center [435, 466] width 72 height 22
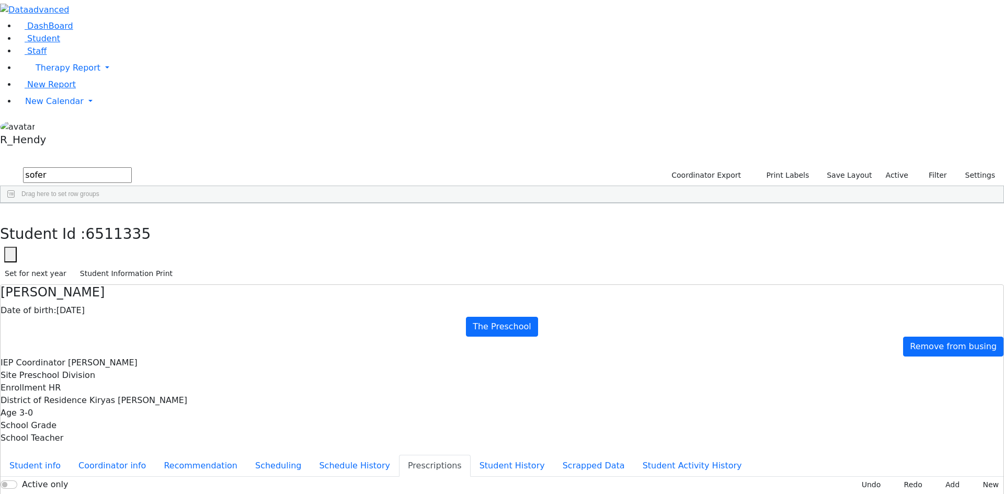
click at [15, 203] on button "button" at bounding box center [7, 214] width 15 height 22
drag, startPoint x: 193, startPoint y: 48, endPoint x: 96, endPoint y: 49, distance: 97.3
click at [96, 49] on div "DashBoard Student Staff Therapy Report Student Old Calendar Report" at bounding box center [502, 301] width 1004 height 603
type input "[PERSON_NAME]"
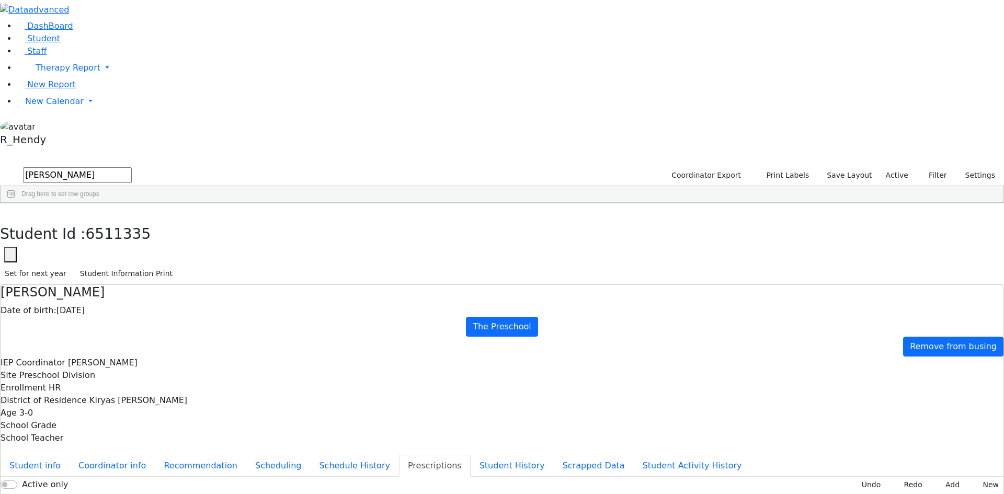
click at [197, 220] on div "[PERSON_NAME]" at bounding box center [164, 227] width 66 height 15
click at [245, 455] on button "Recommendation" at bounding box center [201, 466] width 92 height 22
checkbox input "true"
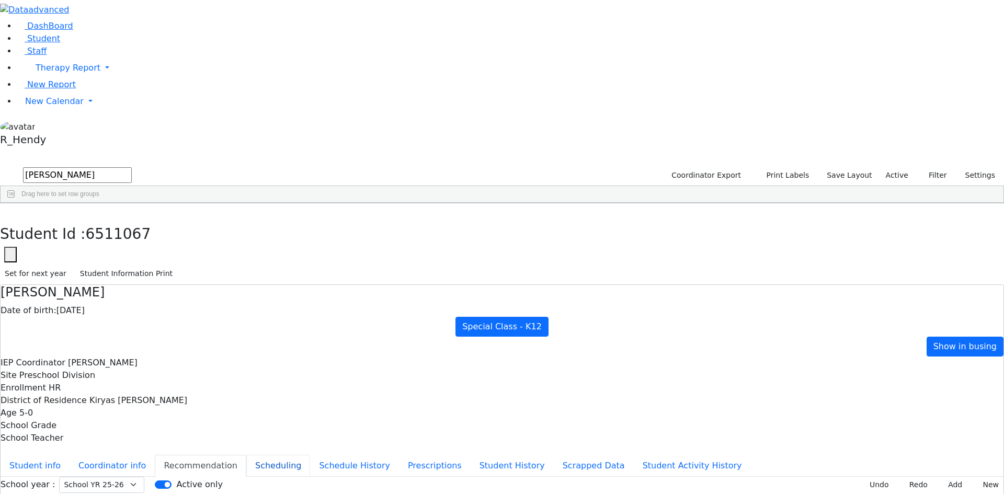
click at [246, 455] on button "Scheduling" at bounding box center [278, 466] width 64 height 22
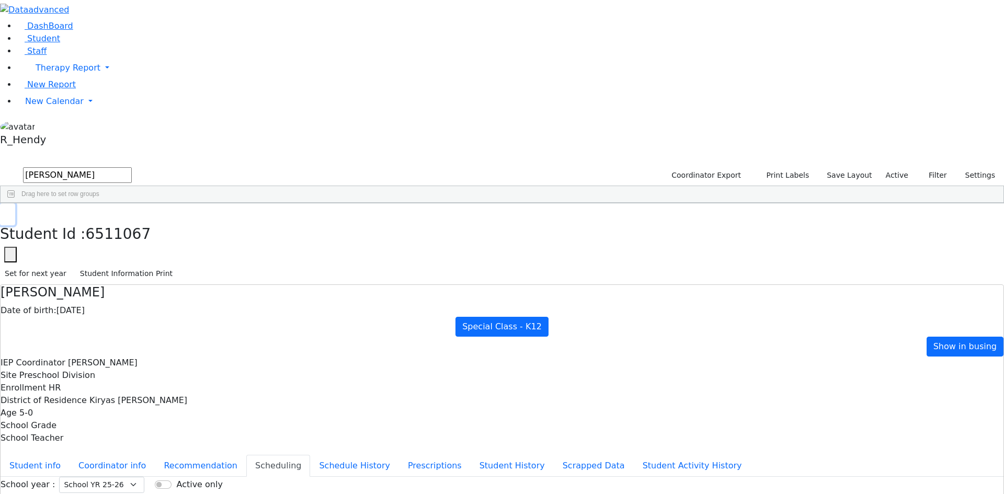
click at [15, 203] on button "button" at bounding box center [7, 214] width 15 height 22
click at [332, 250] on div "6511067 [PERSON_NAME] [DATE] [PERSON_NAME] HR Special Class - K12 Kiryas [PERSO…" at bounding box center [497, 234] width 992 height 29
click at [845, 220] on div "6511067 [PERSON_NAME] [DATE] [PERSON_NAME] HR Special Class - K12 Kiryas [PERSO…" at bounding box center [497, 234] width 992 height 29
click at [197, 220] on div "[PERSON_NAME]" at bounding box center [164, 227] width 66 height 15
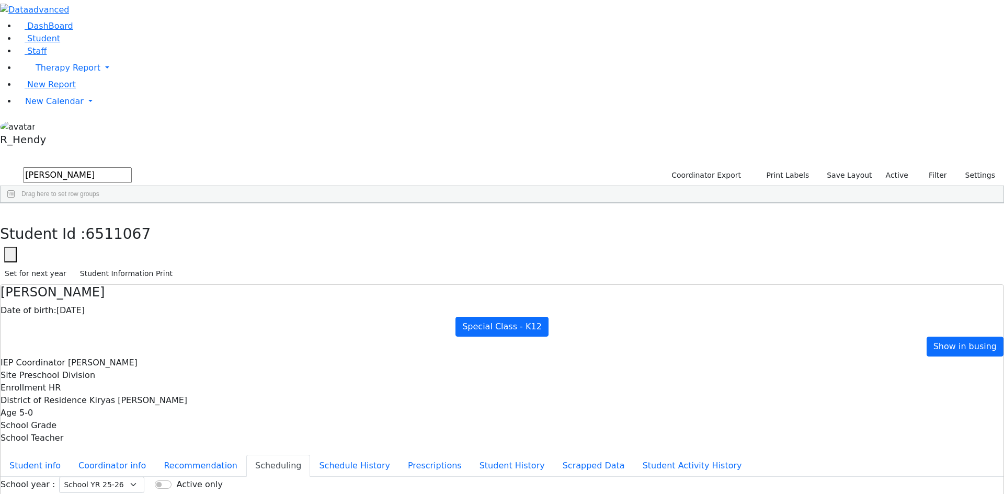
click at [15, 203] on button "button" at bounding box center [7, 214] width 15 height 22
